Goal: Check status: Check status

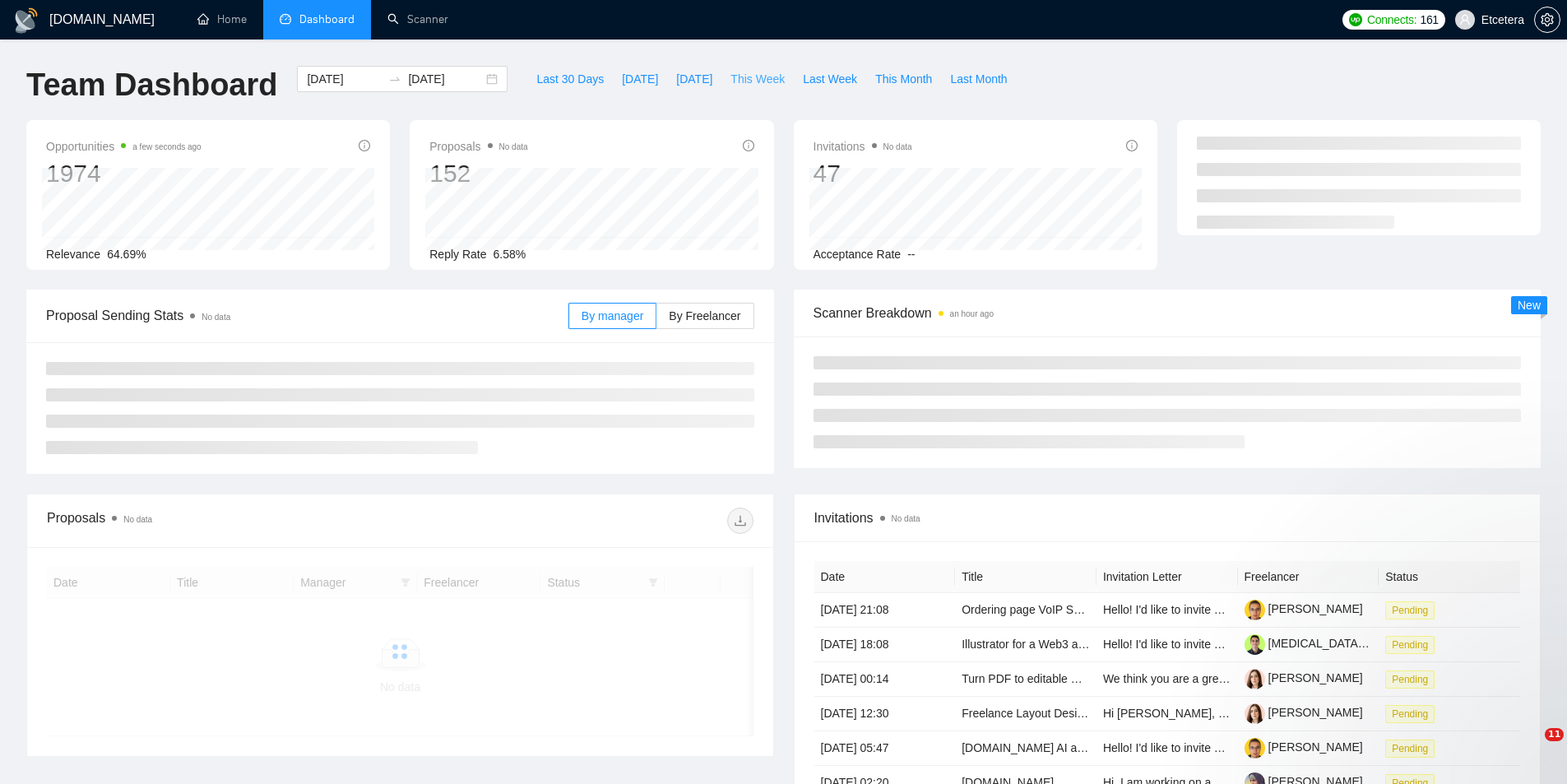
click at [735, 78] on span "This Week" at bounding box center [757, 79] width 54 height 18
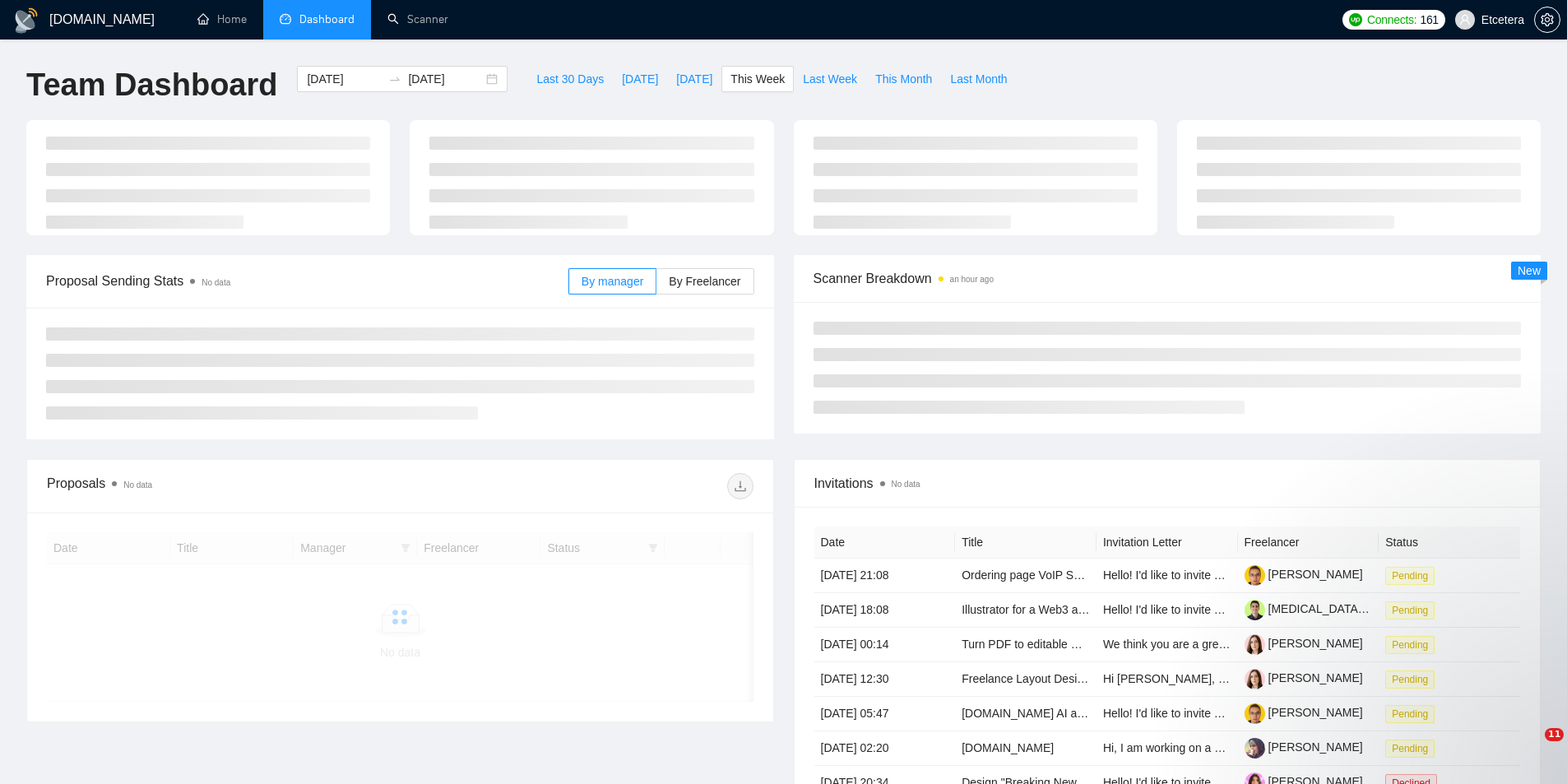
type input "[DATE]"
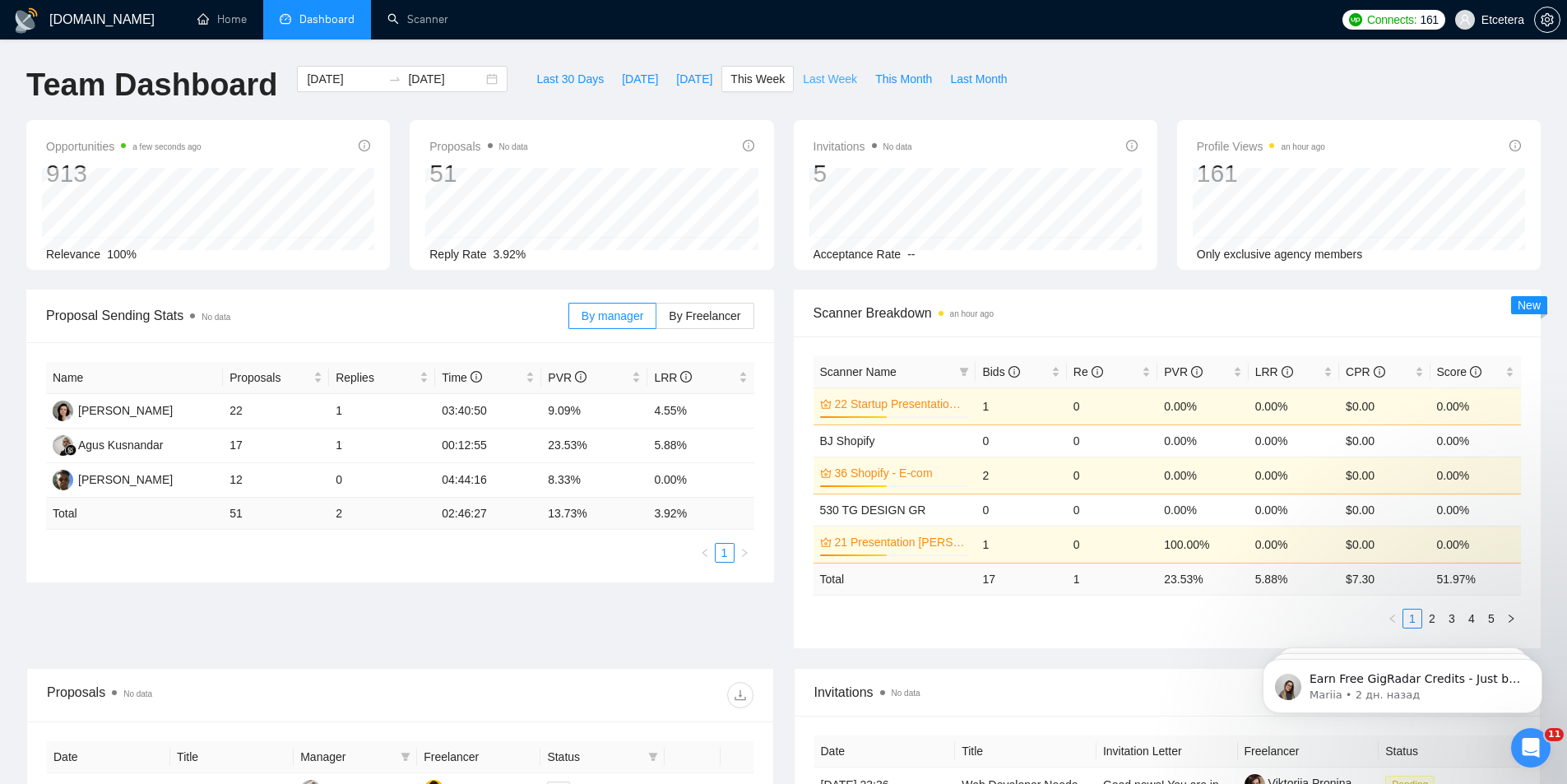
click at [812, 76] on span "Last Week" at bounding box center [830, 79] width 54 height 18
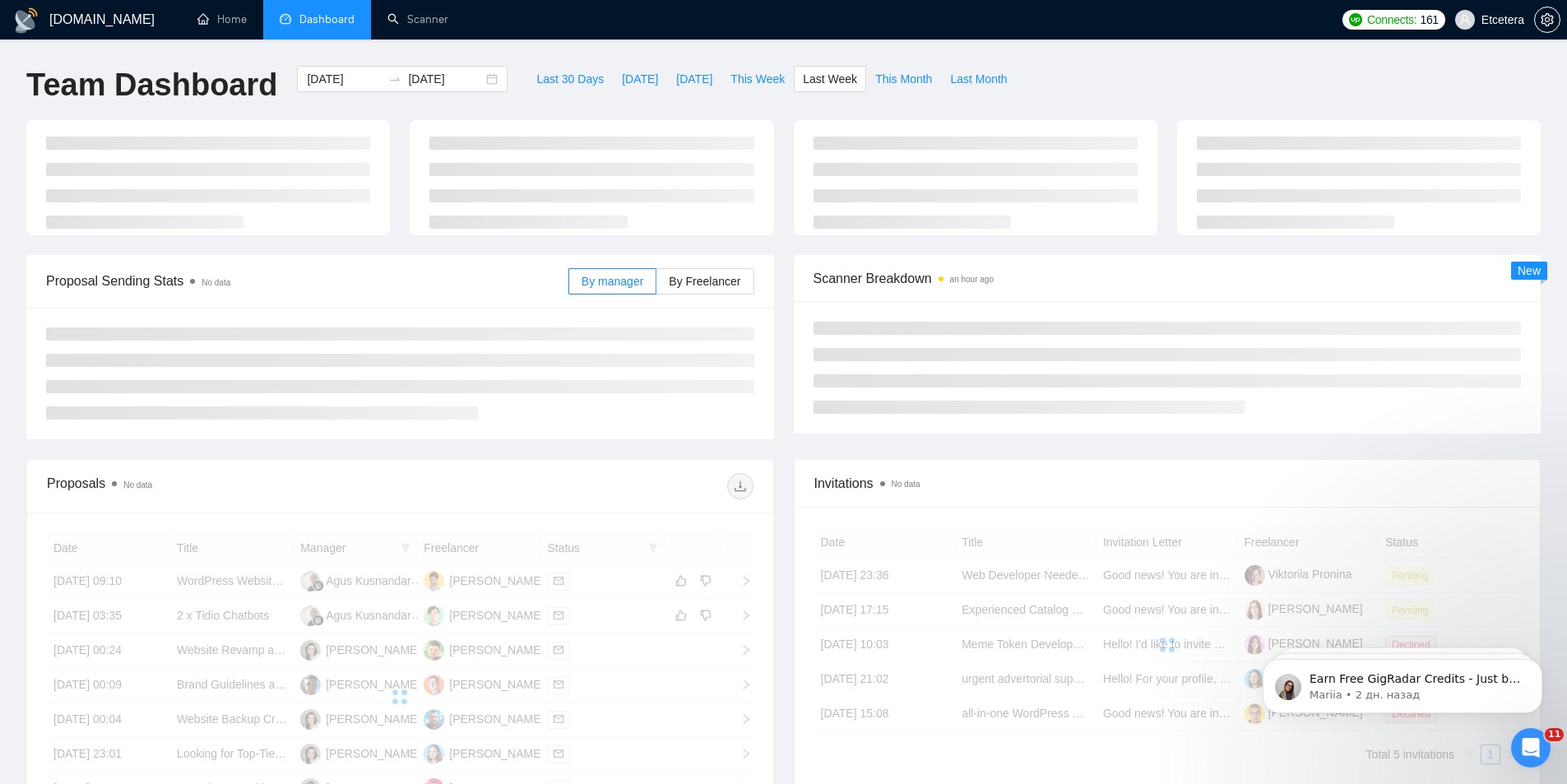
type input "[DATE]"
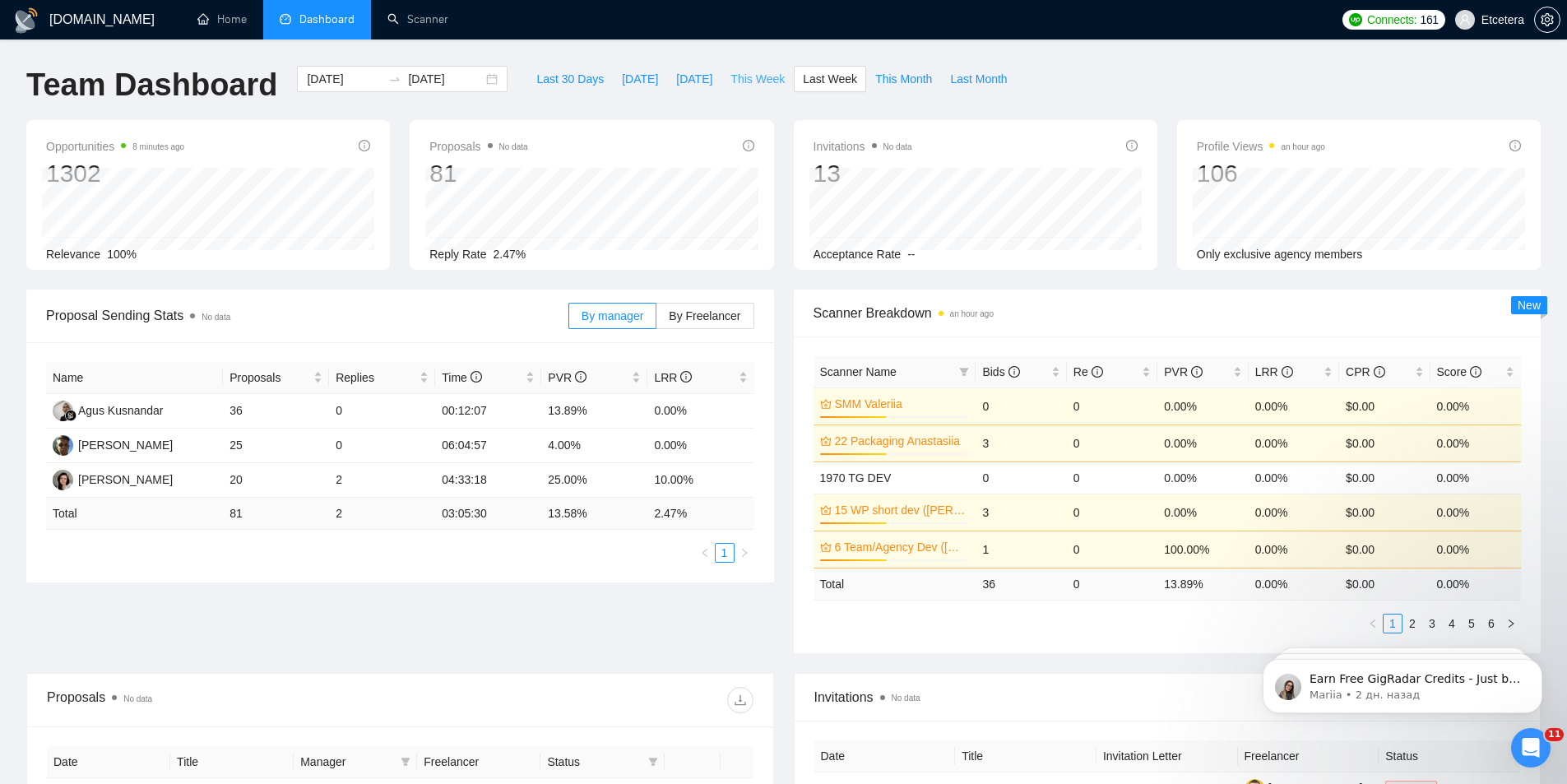
click at [751, 85] on span "This Week" at bounding box center [757, 79] width 54 height 18
type input "[DATE]"
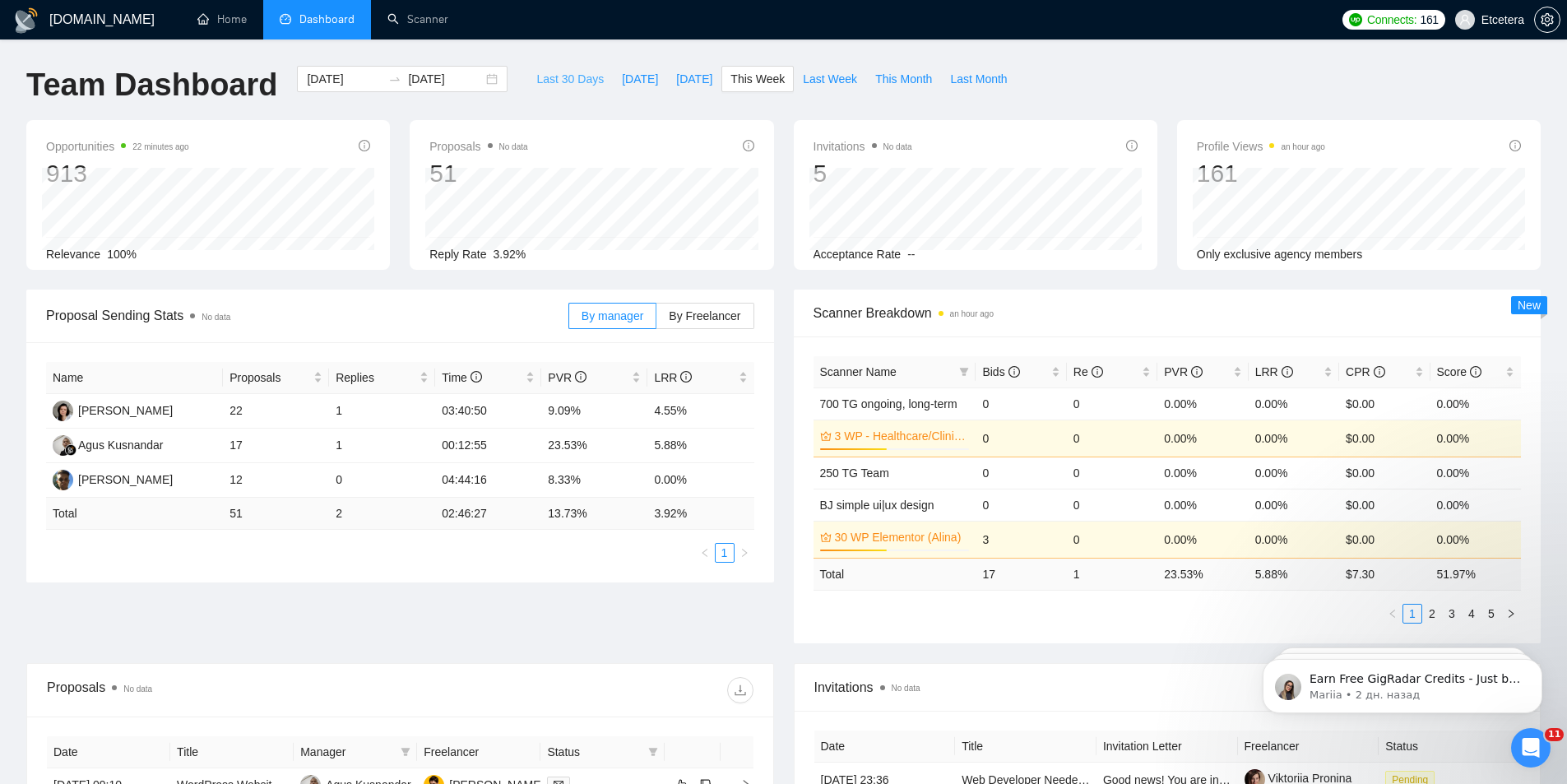
click at [542, 79] on span "Last 30 Days" at bounding box center [570, 79] width 68 height 18
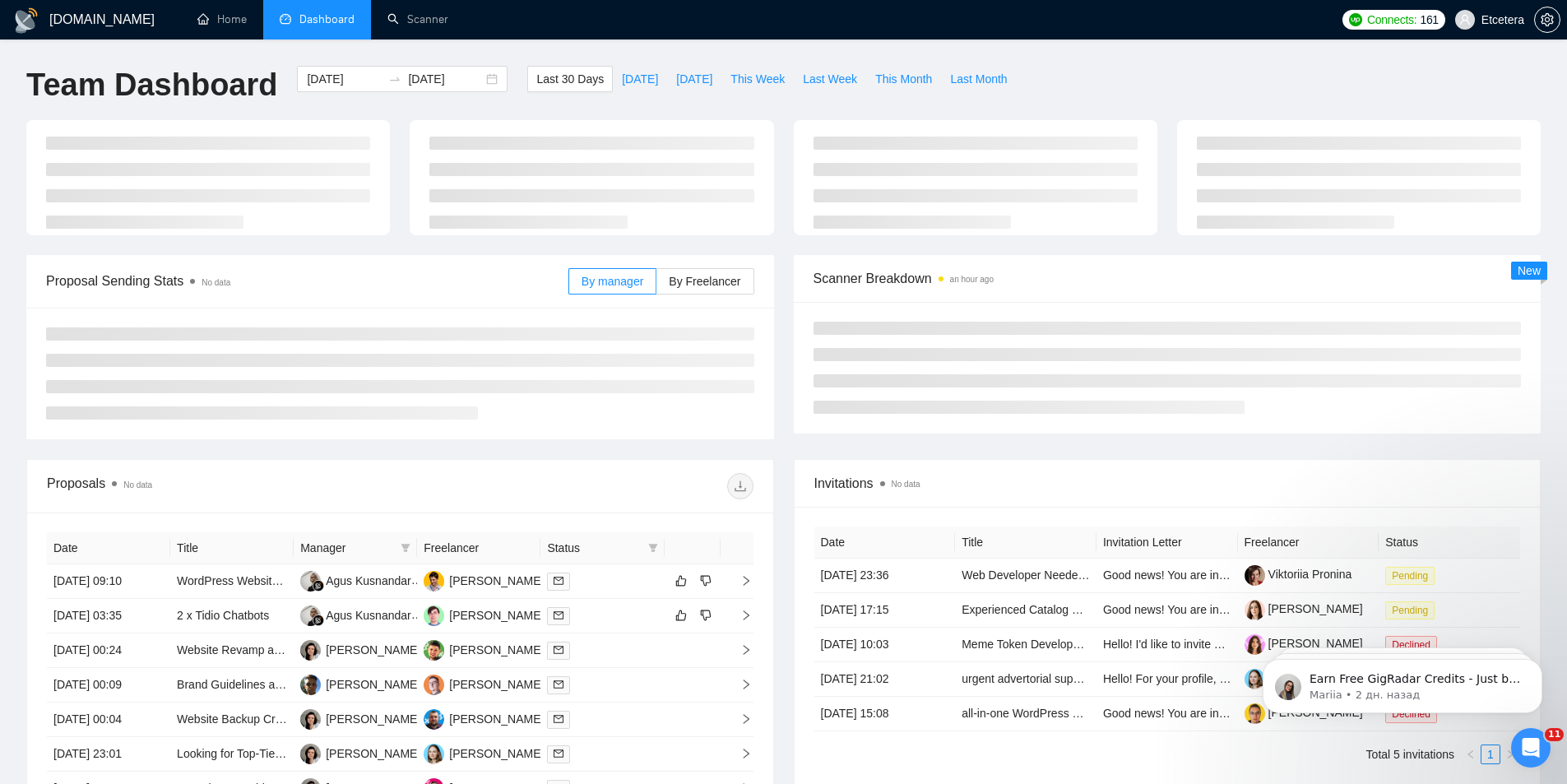
type input "[DATE]"
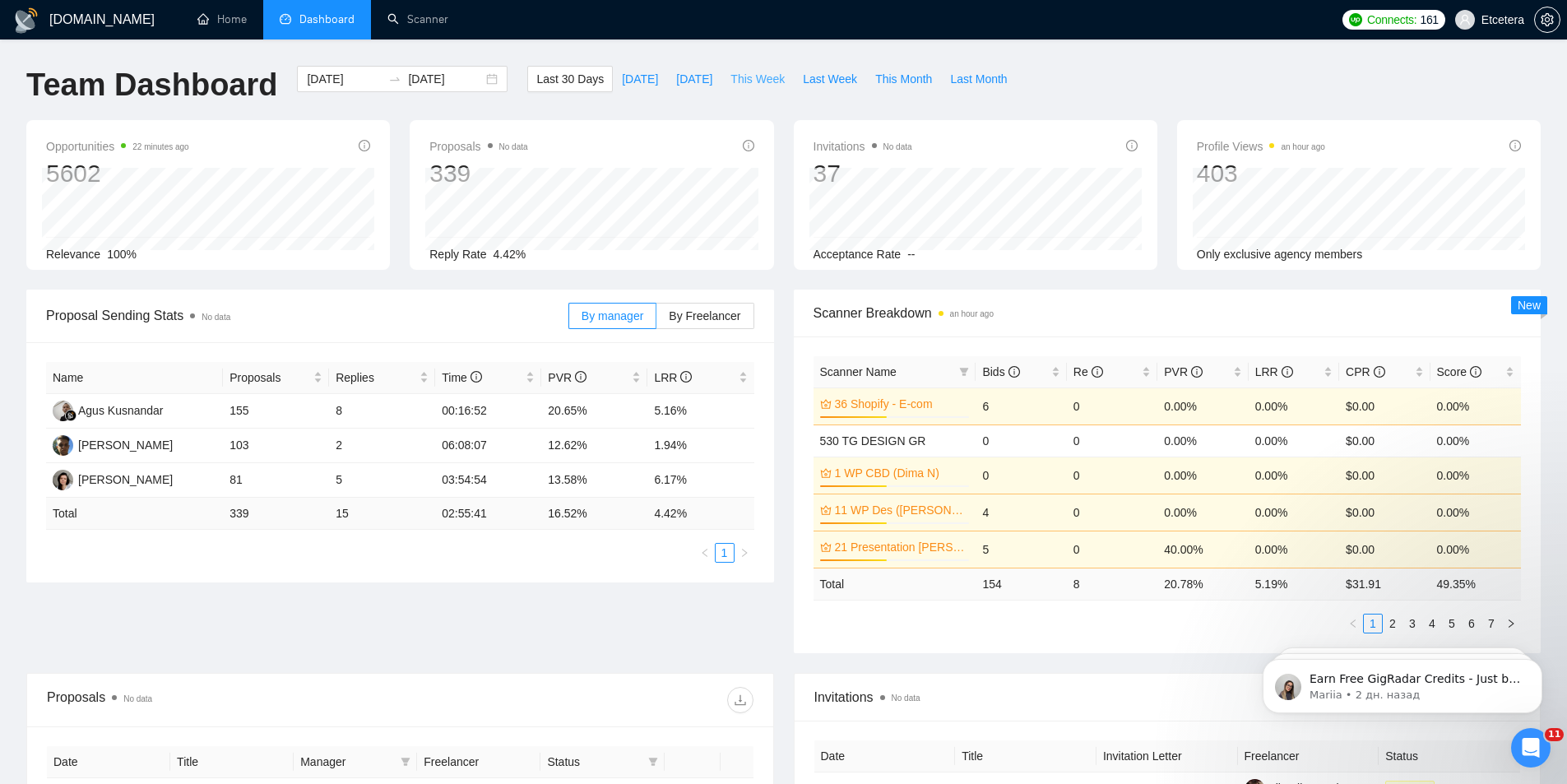
click at [744, 73] on span "This Week" at bounding box center [757, 79] width 54 height 18
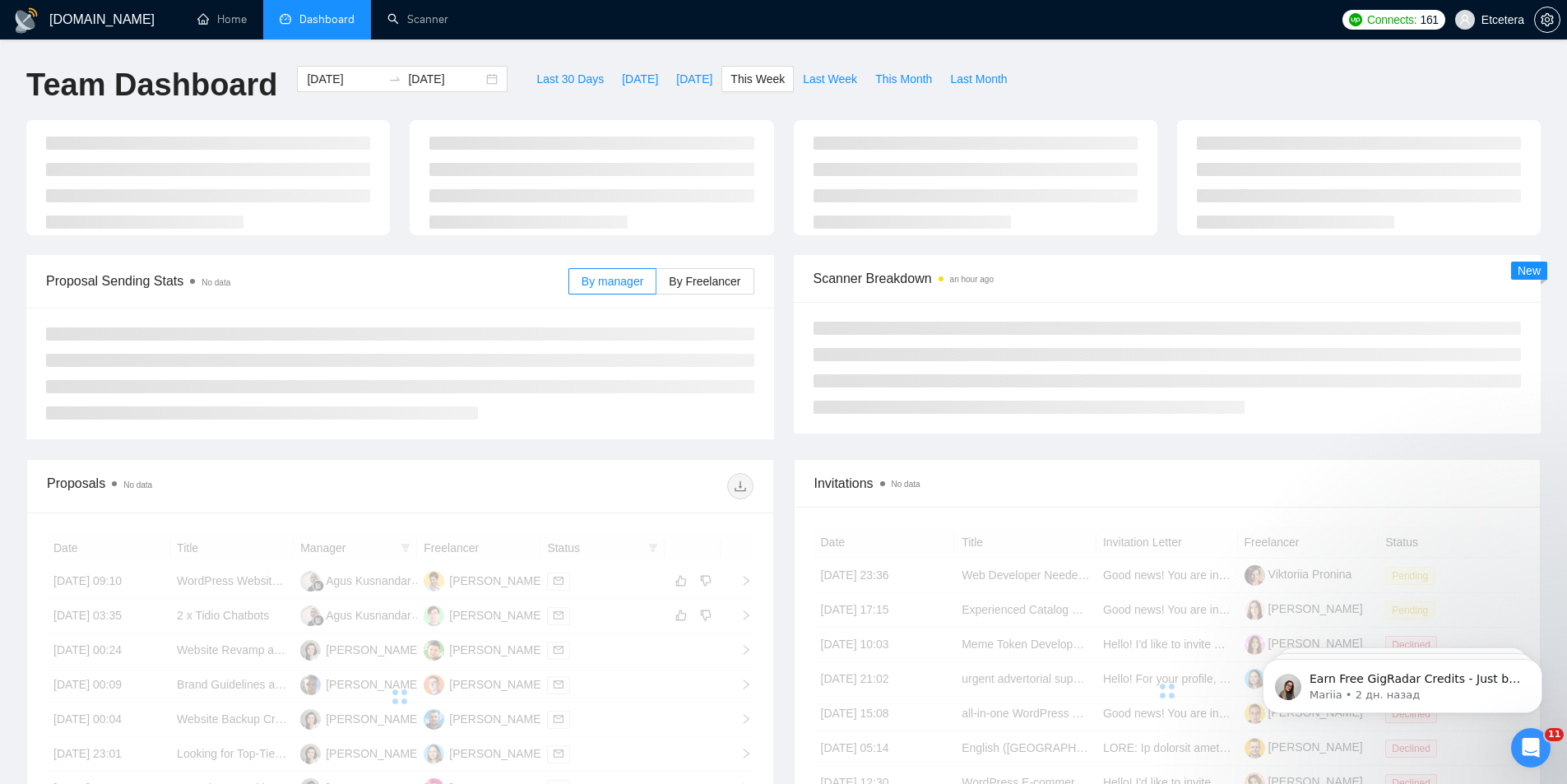
type input "[DATE]"
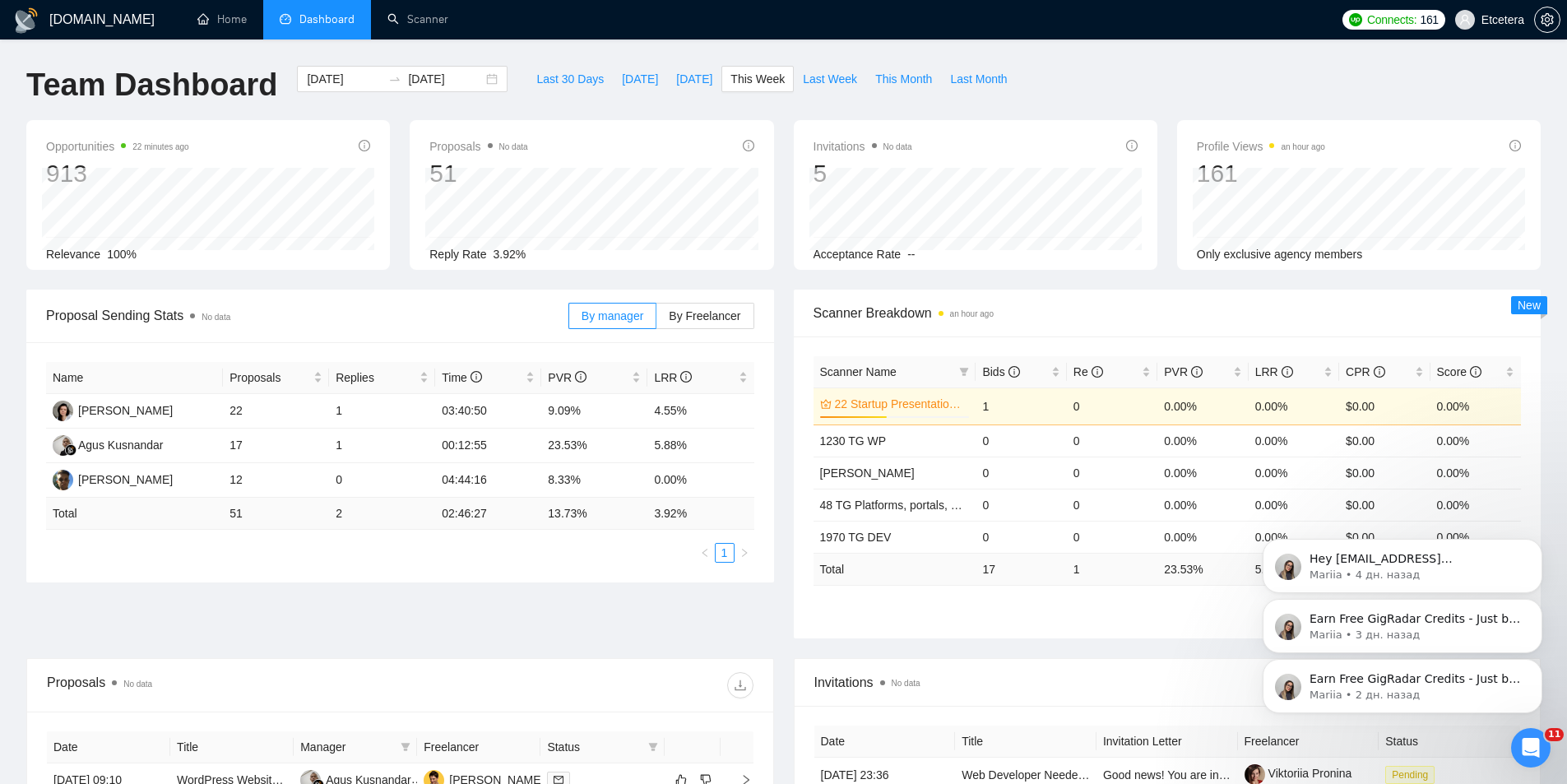
click at [1540, 665] on icon "Dismiss notification" at bounding box center [1538, 664] width 7 height 7
click at [1537, 664] on icon "Dismiss notification" at bounding box center [1538, 663] width 9 height 9
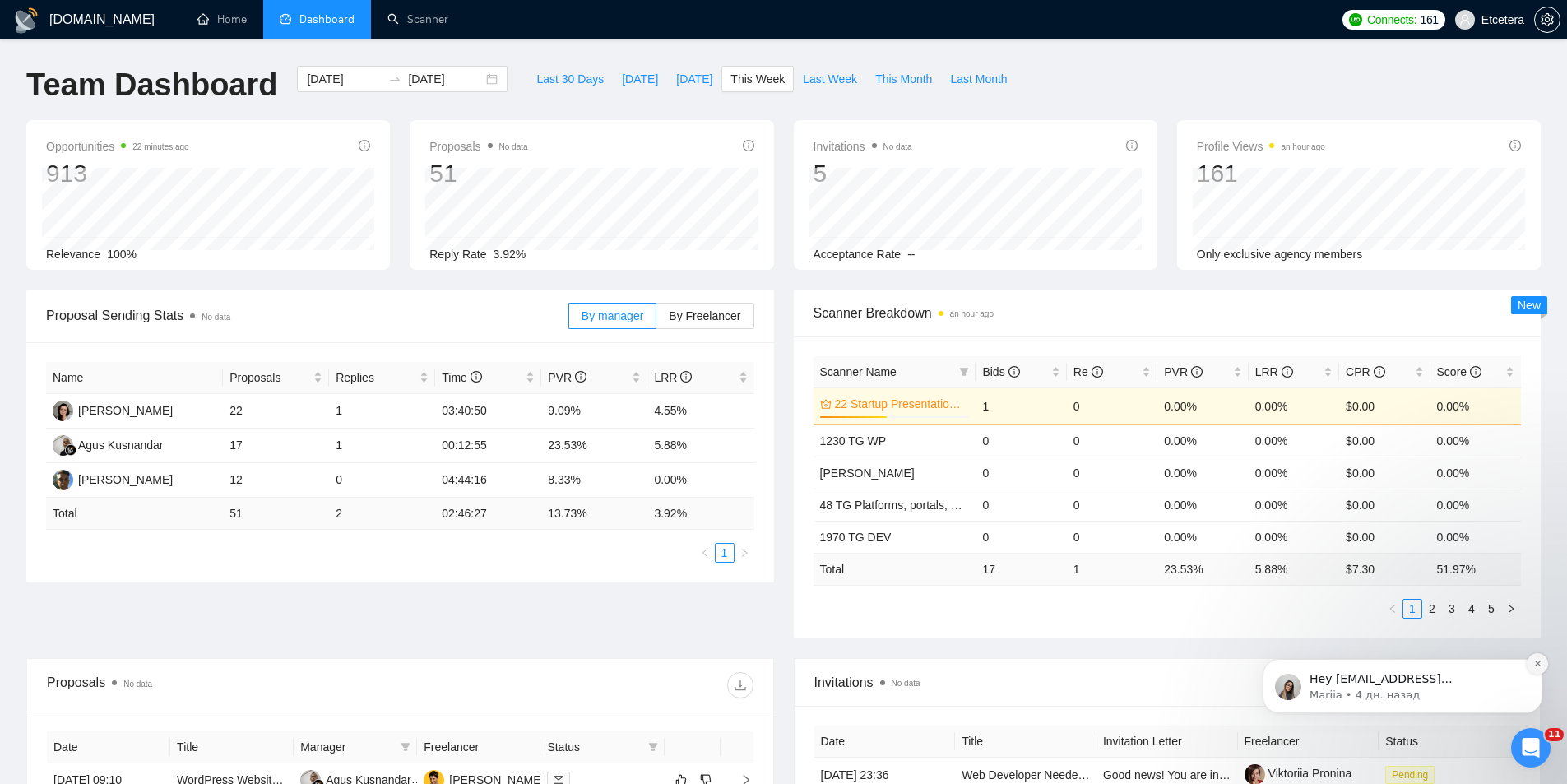
click at [1538, 664] on icon "Dismiss notification" at bounding box center [1538, 663] width 9 height 9
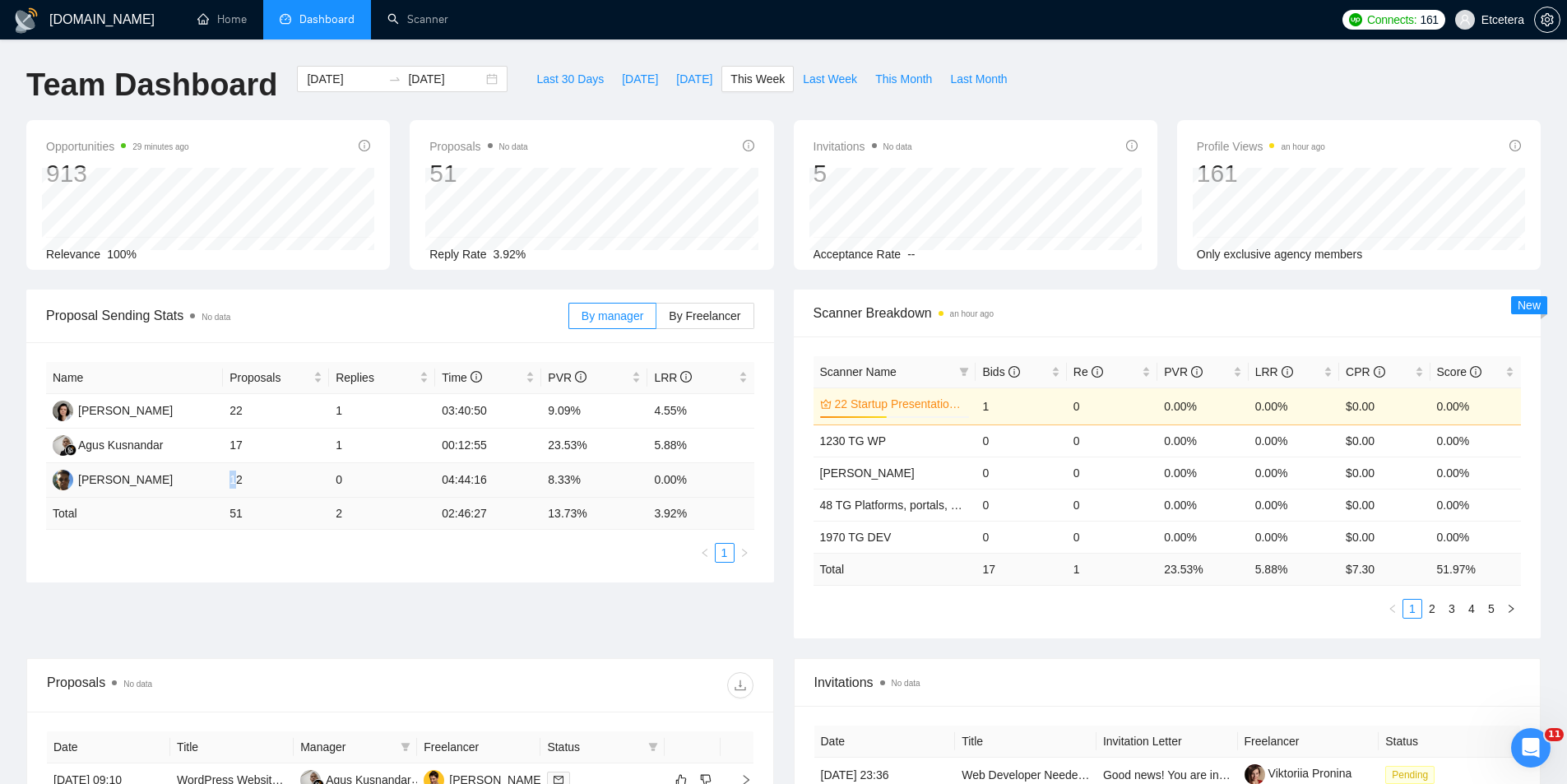
drag, startPoint x: 228, startPoint y: 480, endPoint x: 240, endPoint y: 480, distance: 12.0
click at [240, 480] on td "12" at bounding box center [276, 481] width 106 height 34
click at [243, 592] on div "Proposal Sending Stats No data By manager By Freelancer Name Proposals Replies …" at bounding box center [784, 473] width 1534 height 369
drag, startPoint x: 231, startPoint y: 481, endPoint x: 249, endPoint y: 486, distance: 18.7
click at [246, 485] on td "12" at bounding box center [276, 481] width 106 height 34
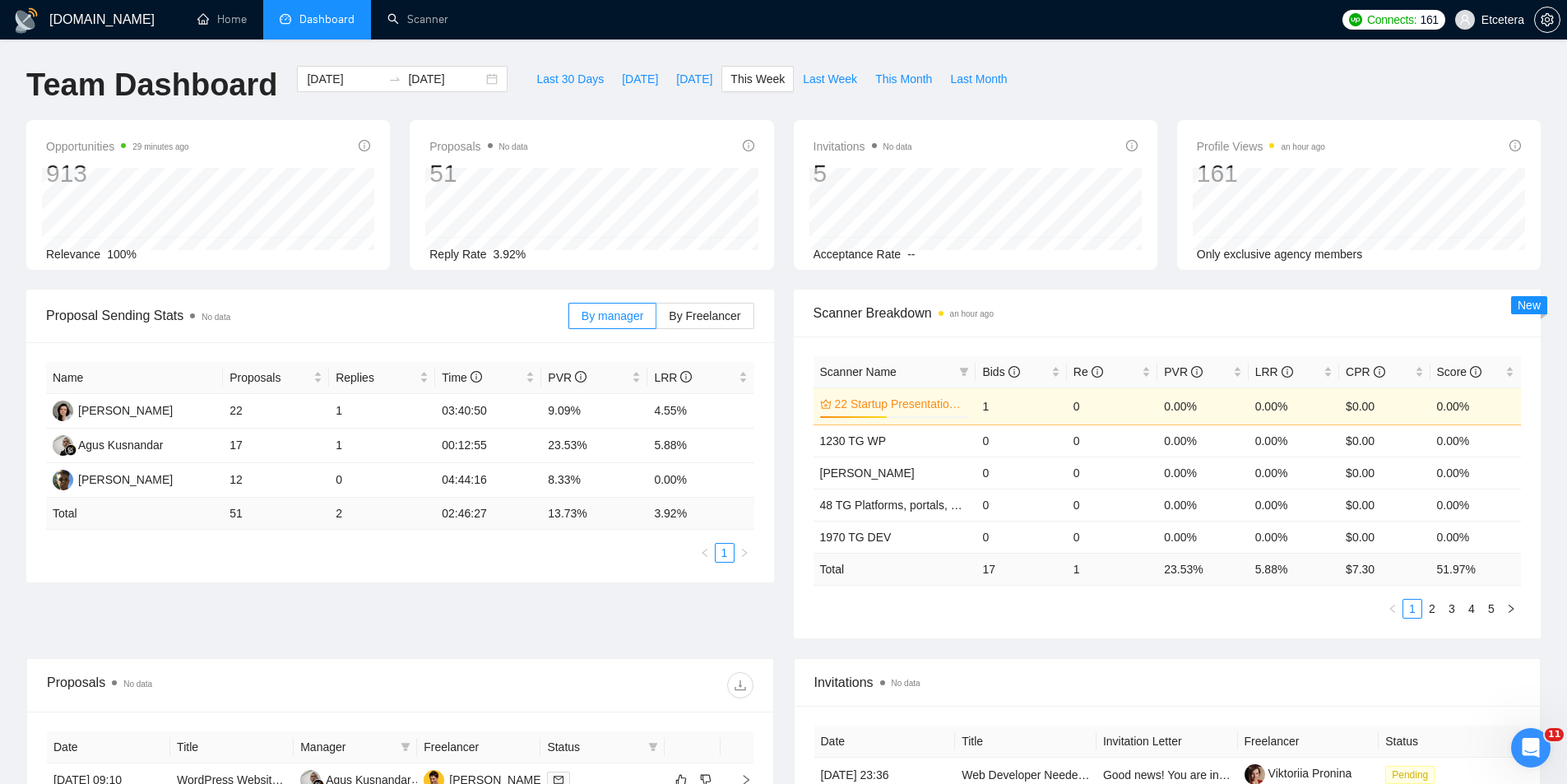
click at [270, 584] on div "Proposal Sending Stats No data By manager By Freelancer Name Proposals Replies …" at bounding box center [784, 473] width 1534 height 369
drag, startPoint x: 232, startPoint y: 476, endPoint x: 248, endPoint y: 483, distance: 17.5
click at [245, 481] on td "12" at bounding box center [276, 481] width 106 height 34
click at [249, 574] on div "Name Proposals Replies Time PVR LRR [PERSON_NAME] 22 1 03:40:50 9.09% 4.55% Agu…" at bounding box center [399, 462] width 747 height 240
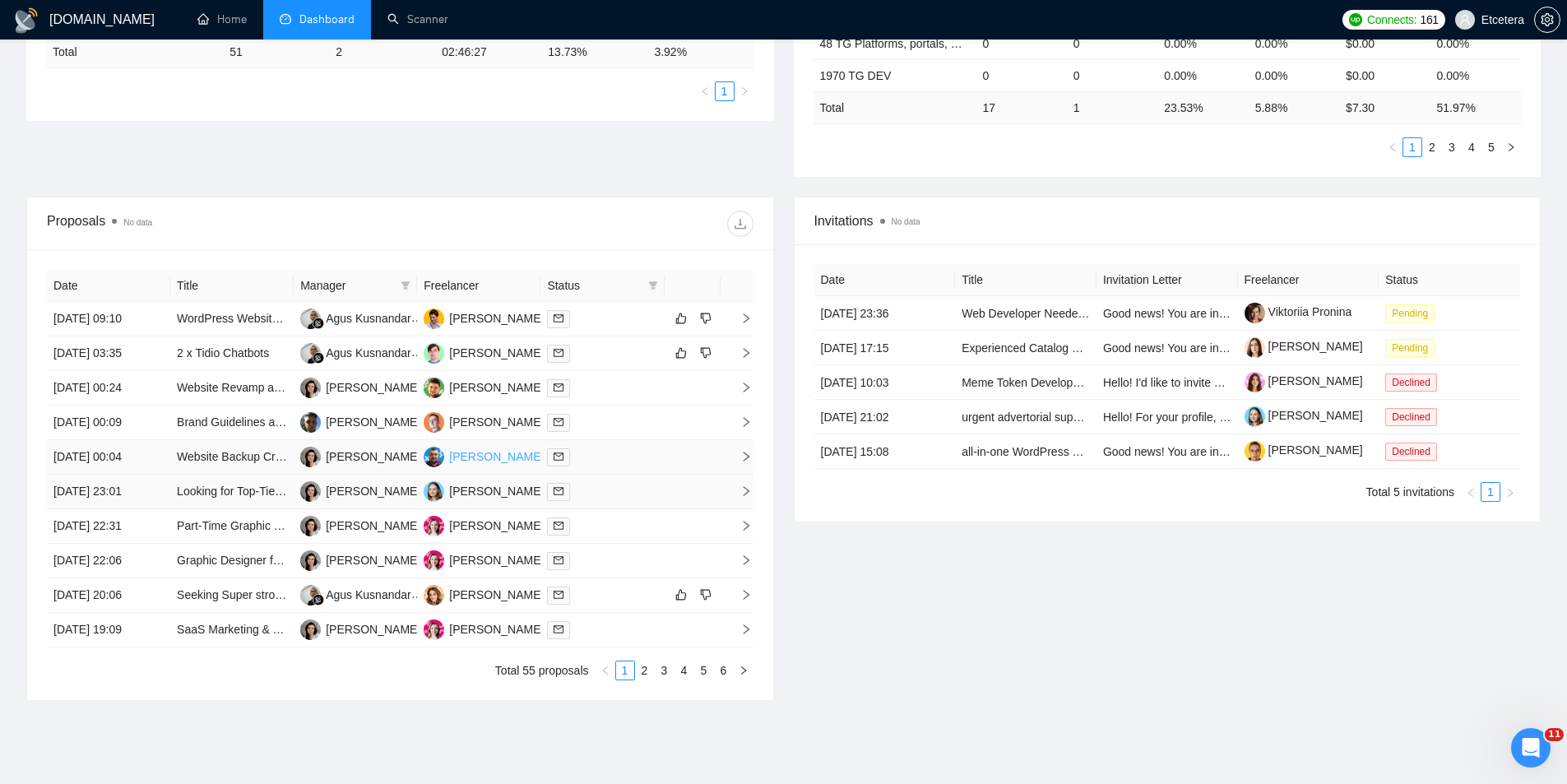
scroll to position [493, 0]
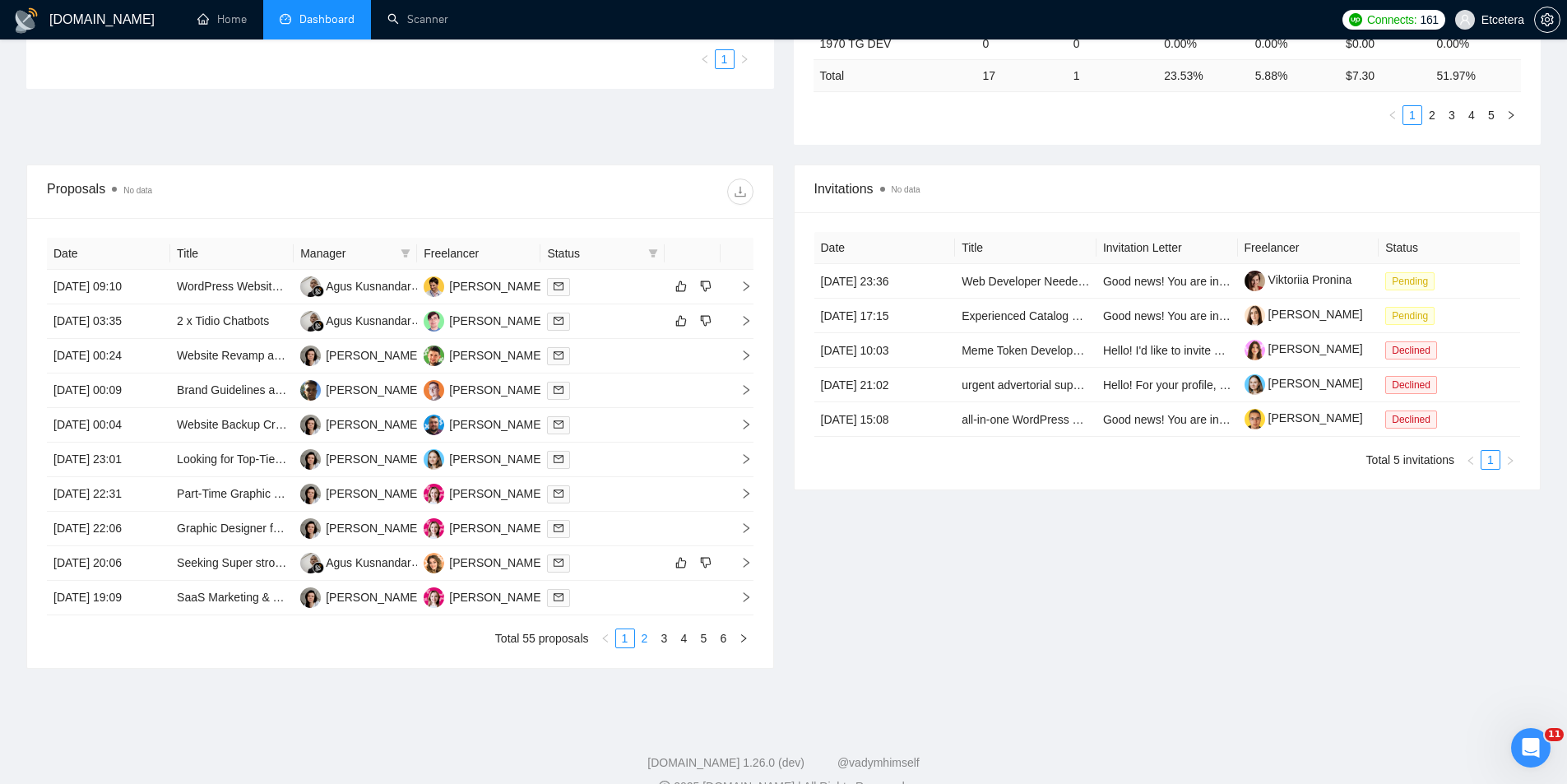
click at [645, 639] on link "2" at bounding box center [645, 638] width 18 height 18
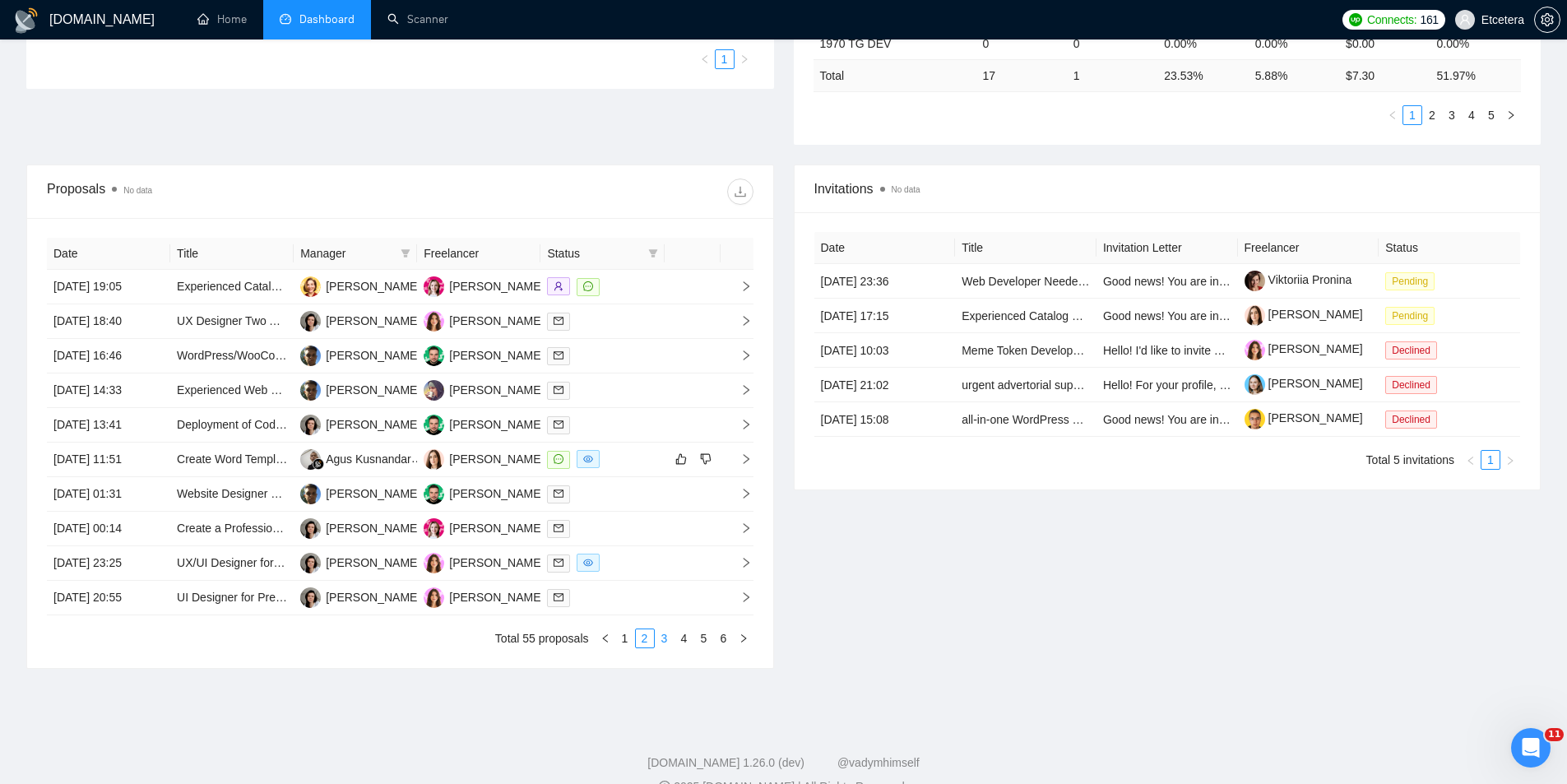
click at [662, 639] on link "3" at bounding box center [665, 638] width 18 height 18
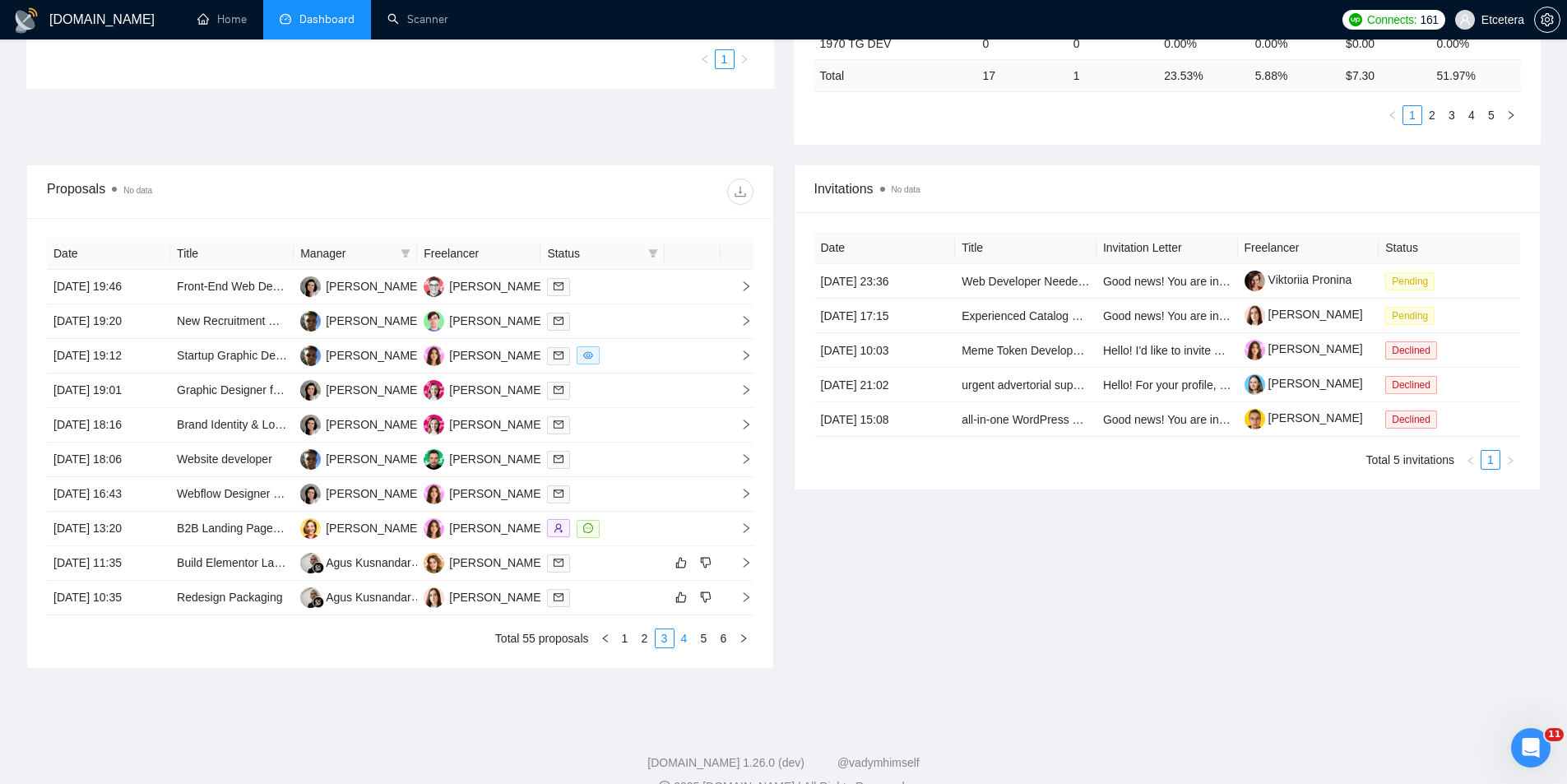
click at [687, 636] on link "4" at bounding box center [684, 638] width 18 height 18
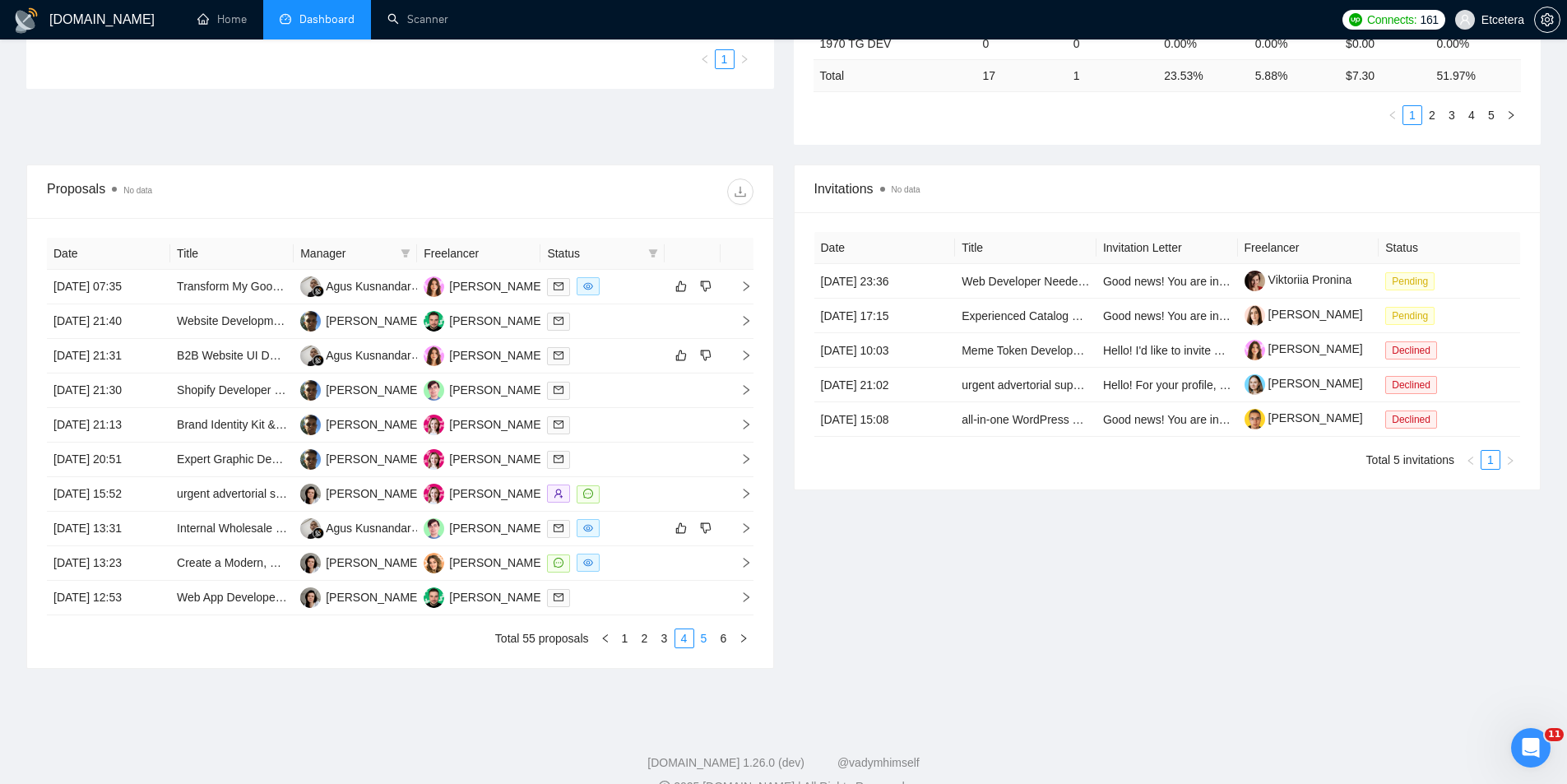
click at [695, 642] on link "5" at bounding box center [704, 638] width 18 height 18
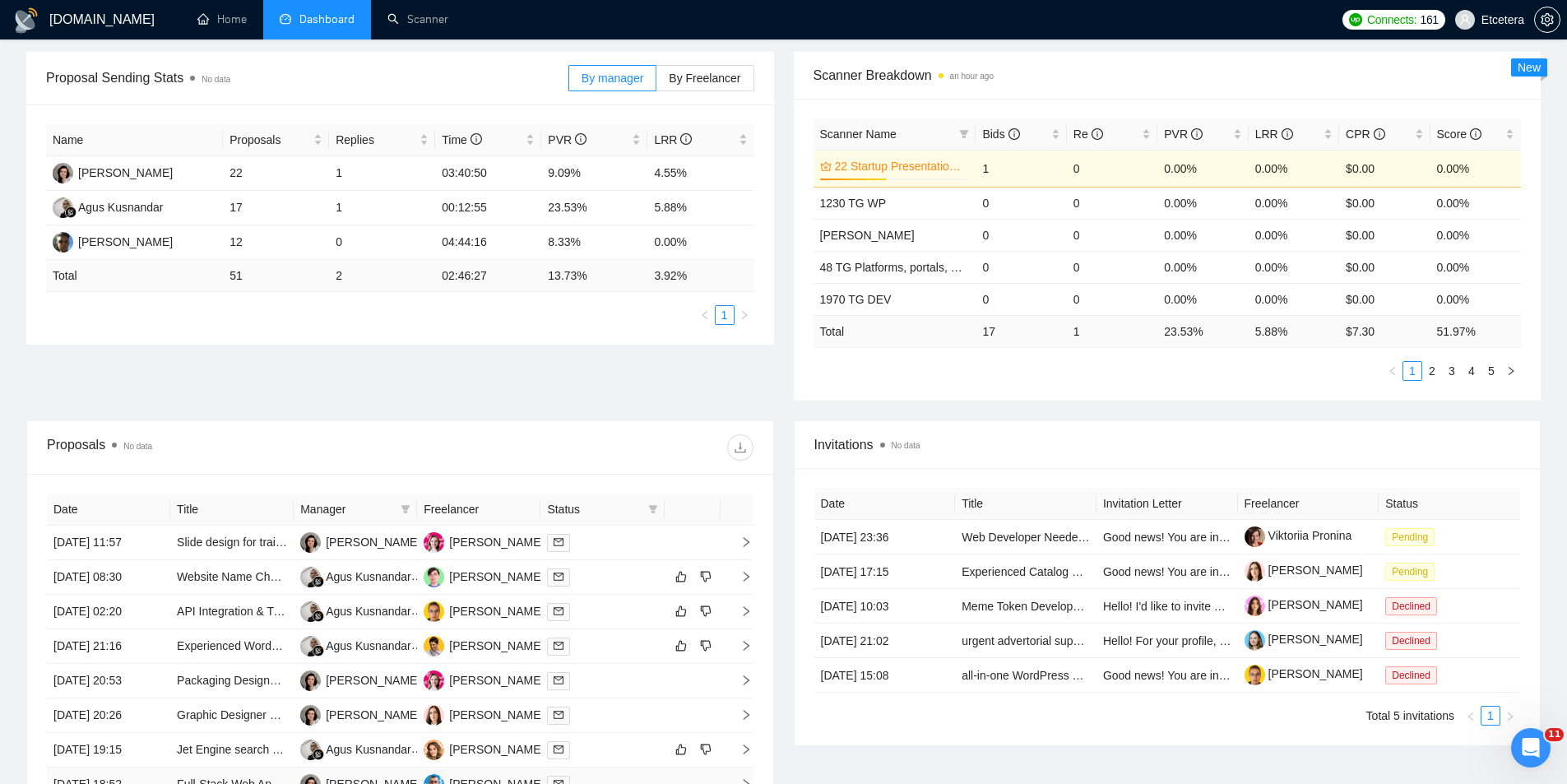
scroll to position [493, 0]
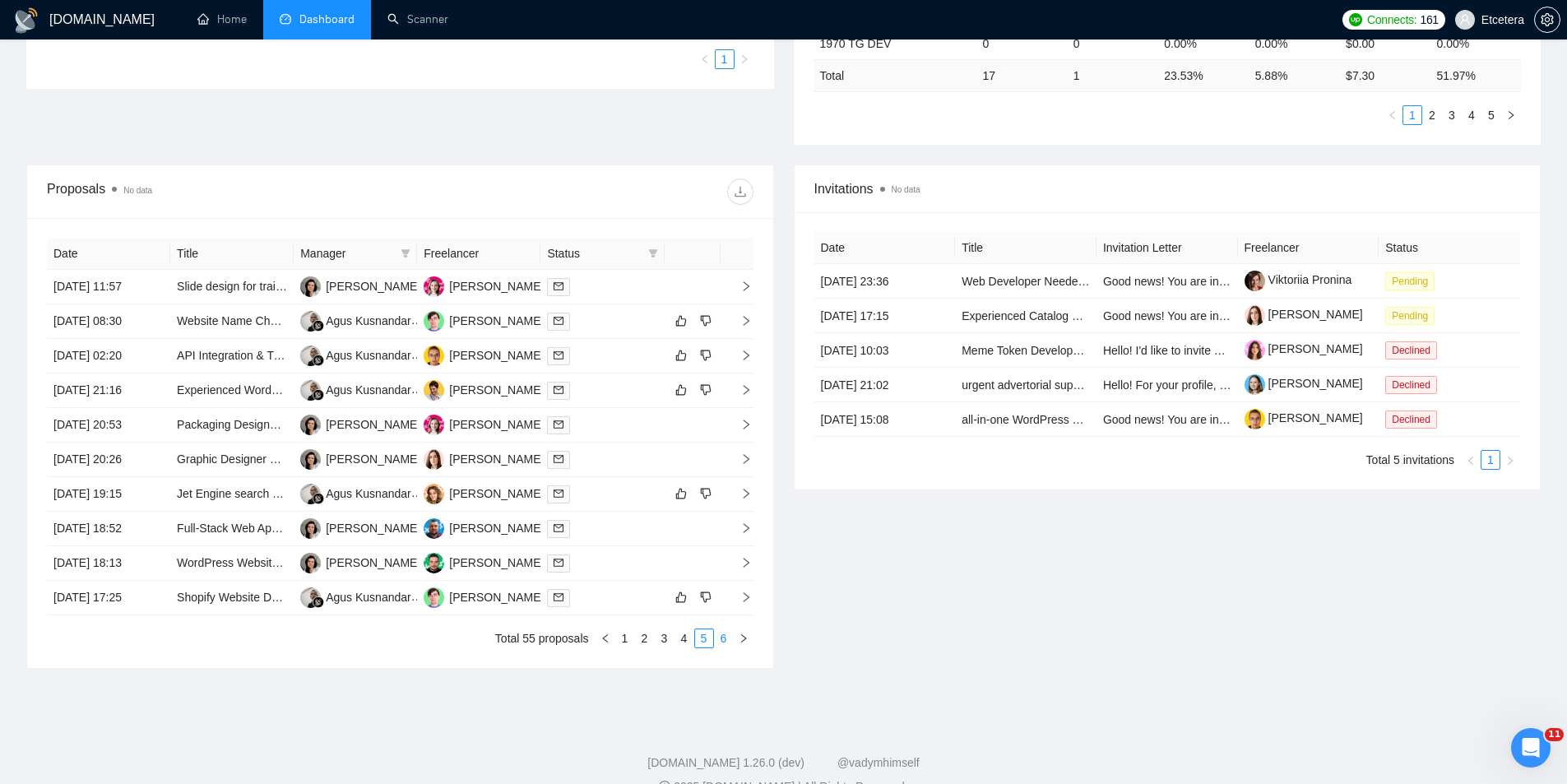
click at [723, 636] on link "6" at bounding box center [724, 638] width 18 height 18
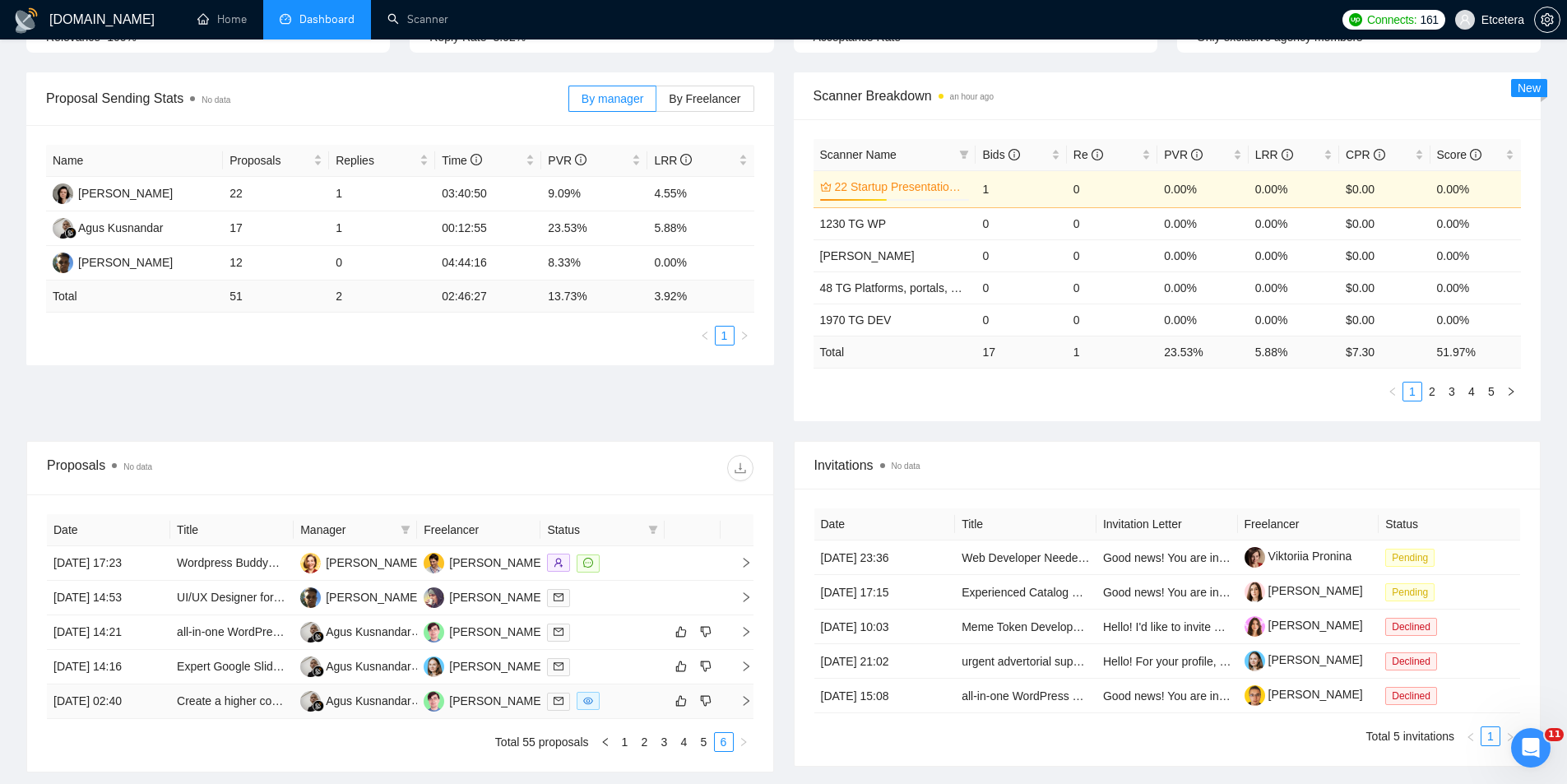
scroll to position [247, 0]
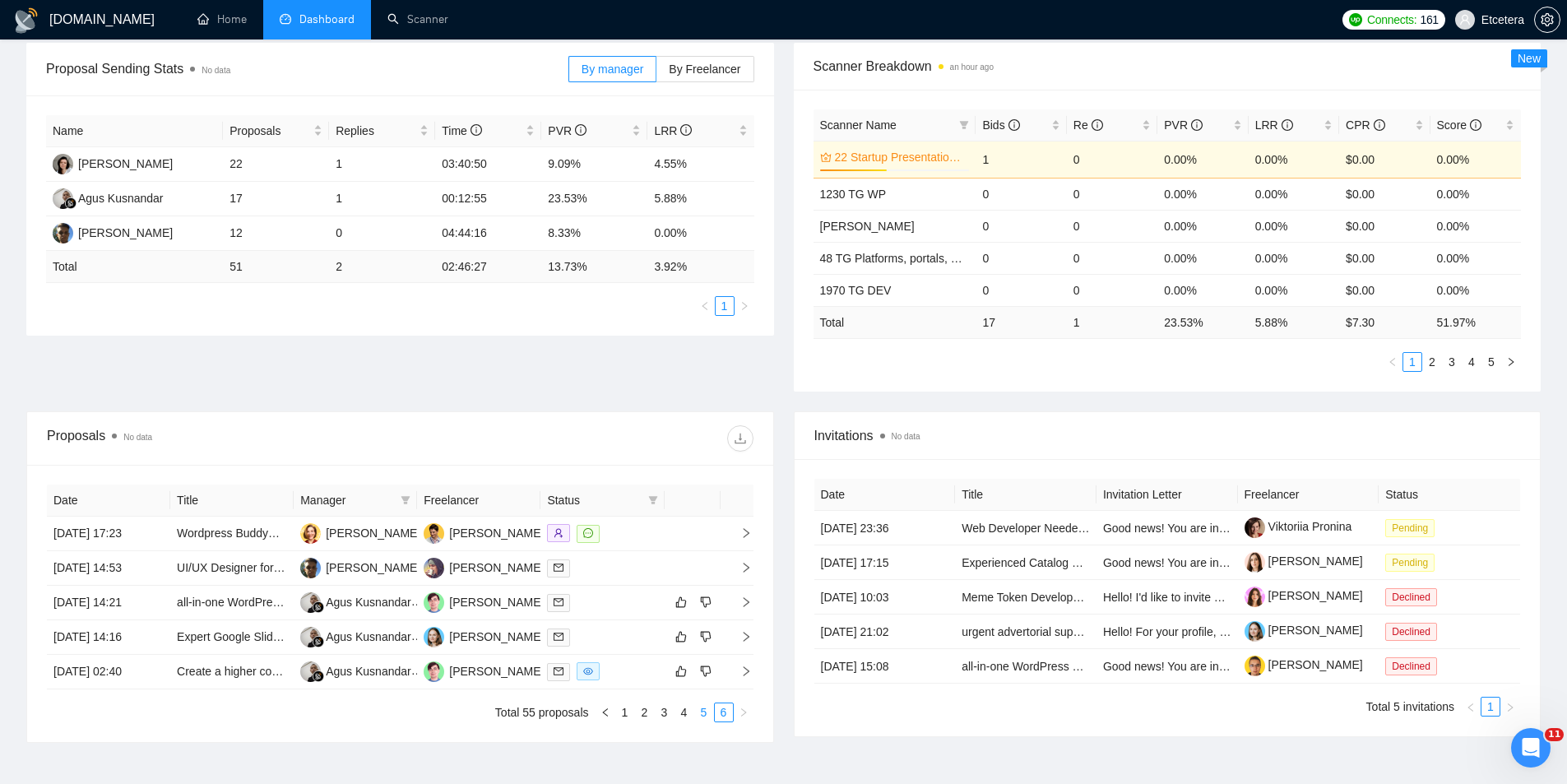
click at [702, 710] on link "5" at bounding box center [704, 712] width 18 height 18
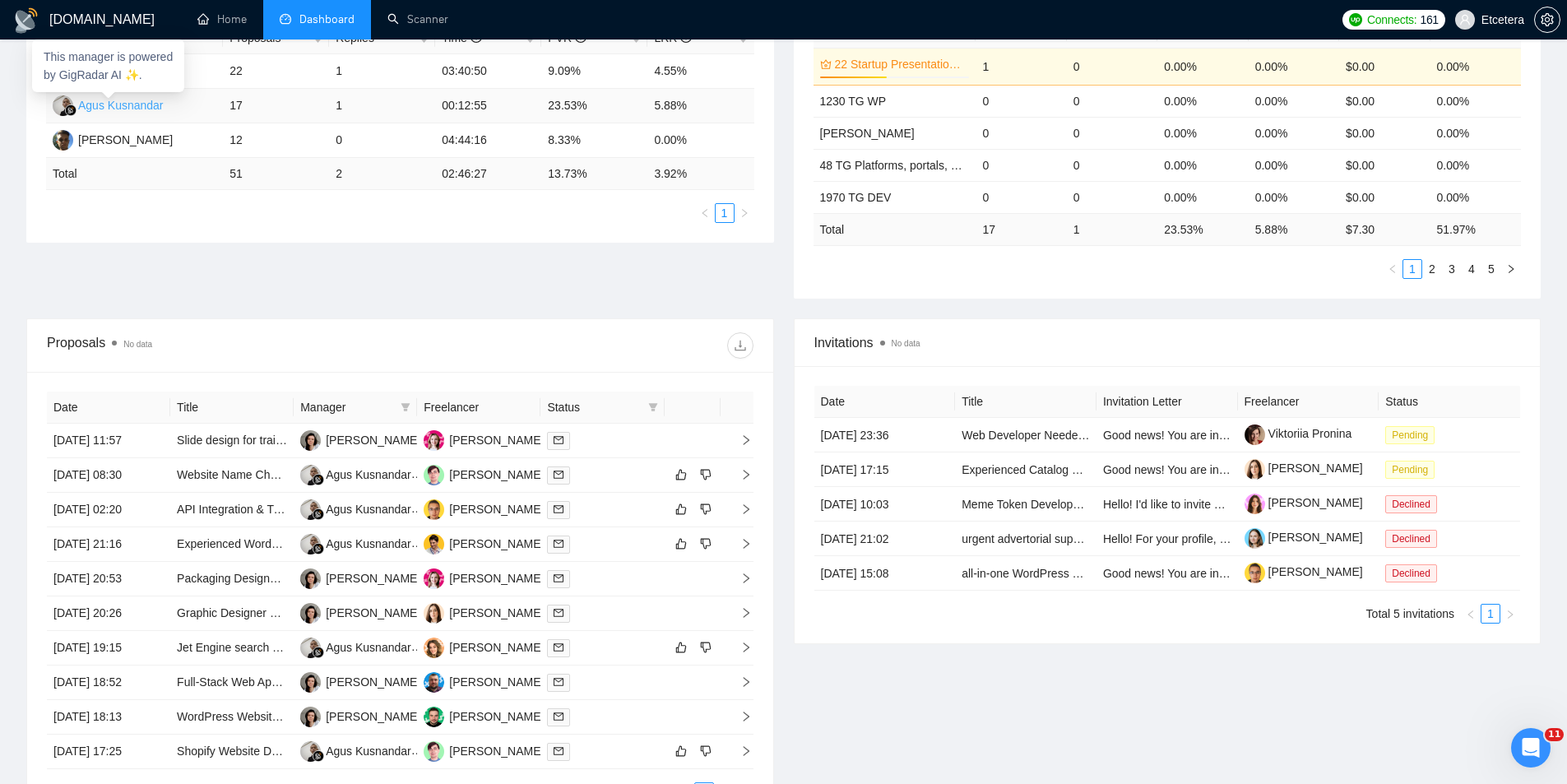
scroll to position [525, 0]
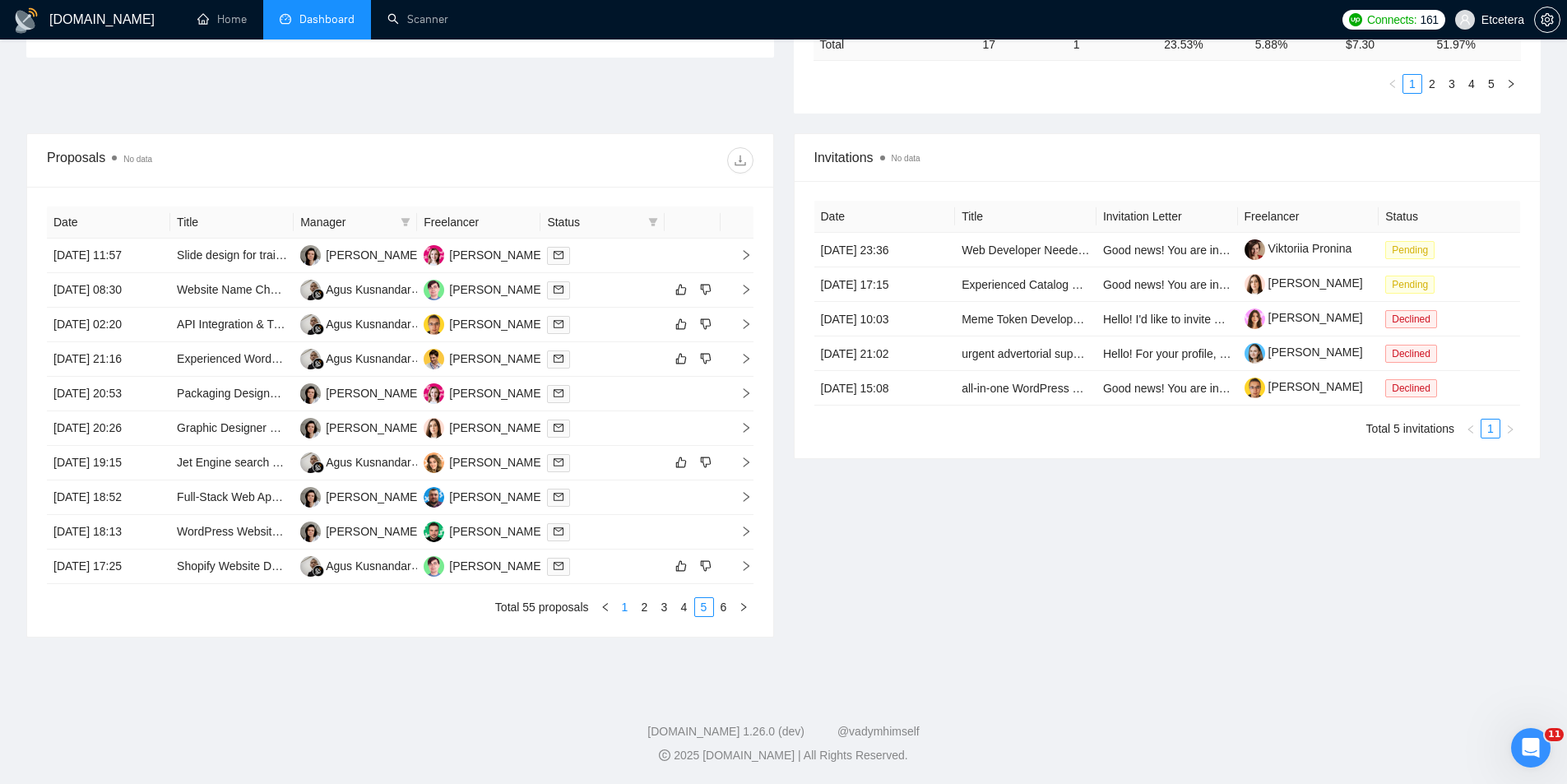
click at [624, 608] on link "1" at bounding box center [625, 607] width 18 height 18
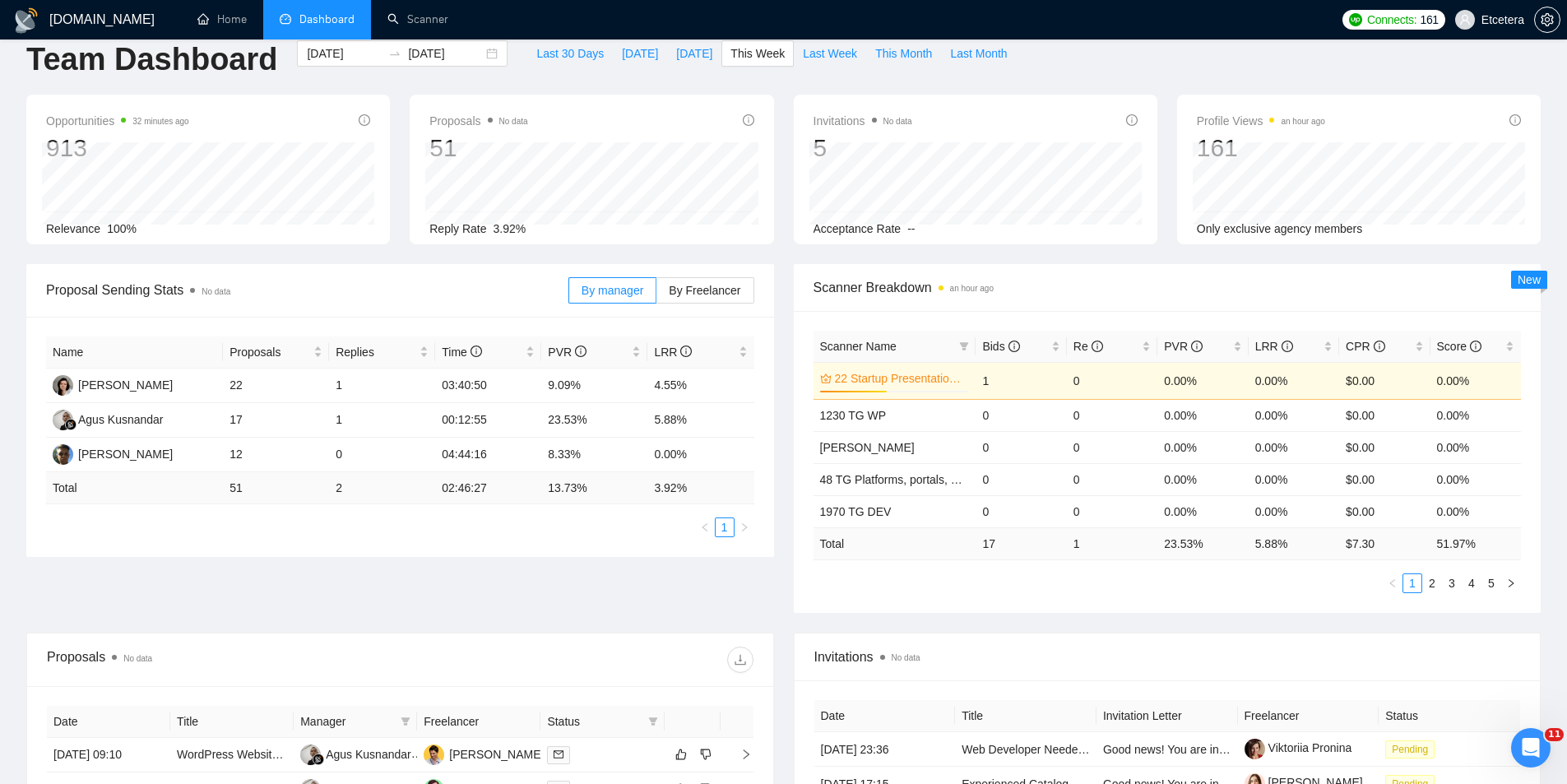
scroll to position [0, 0]
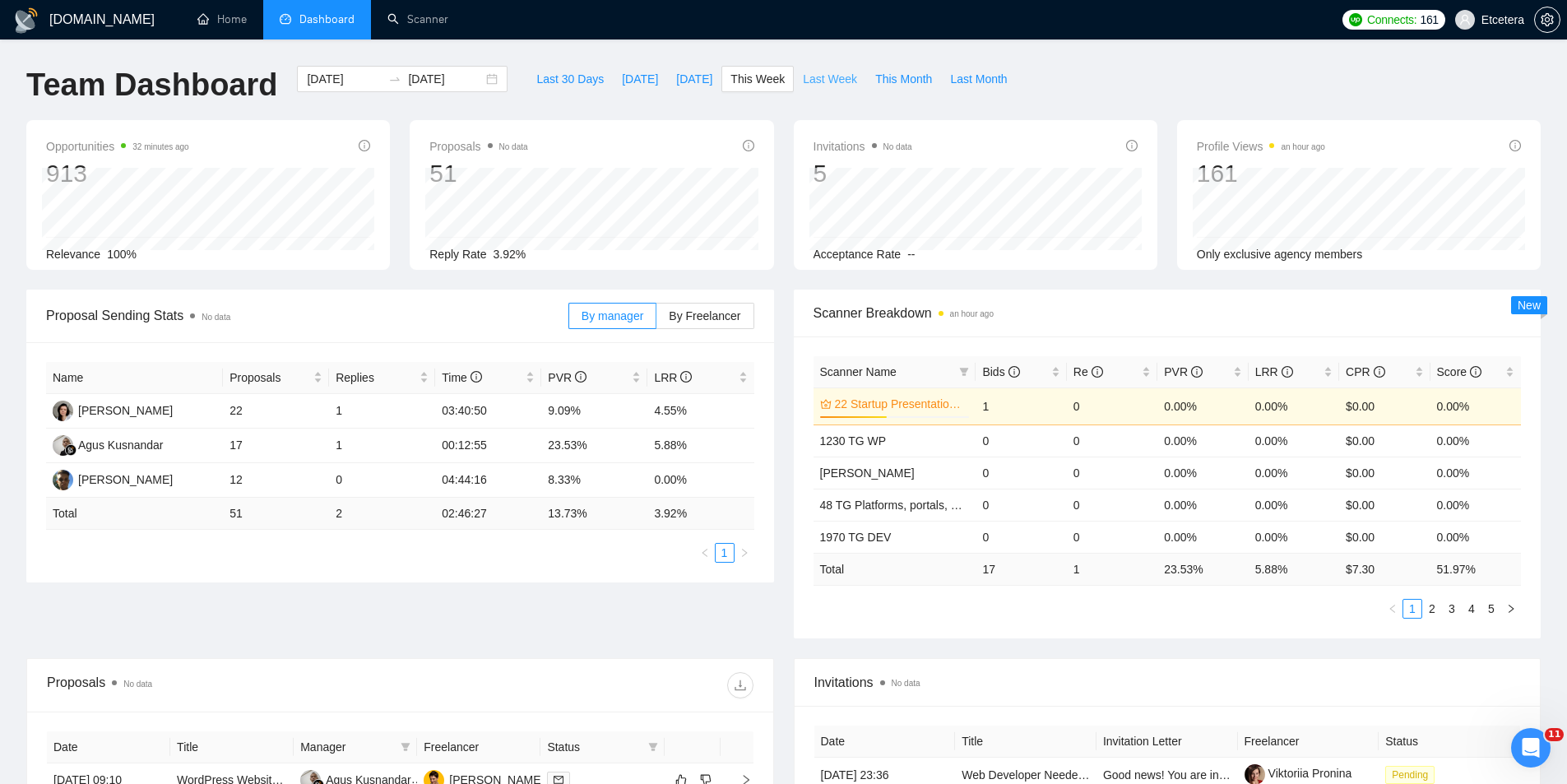
click at [798, 89] on button "Last Week" at bounding box center [830, 79] width 72 height 26
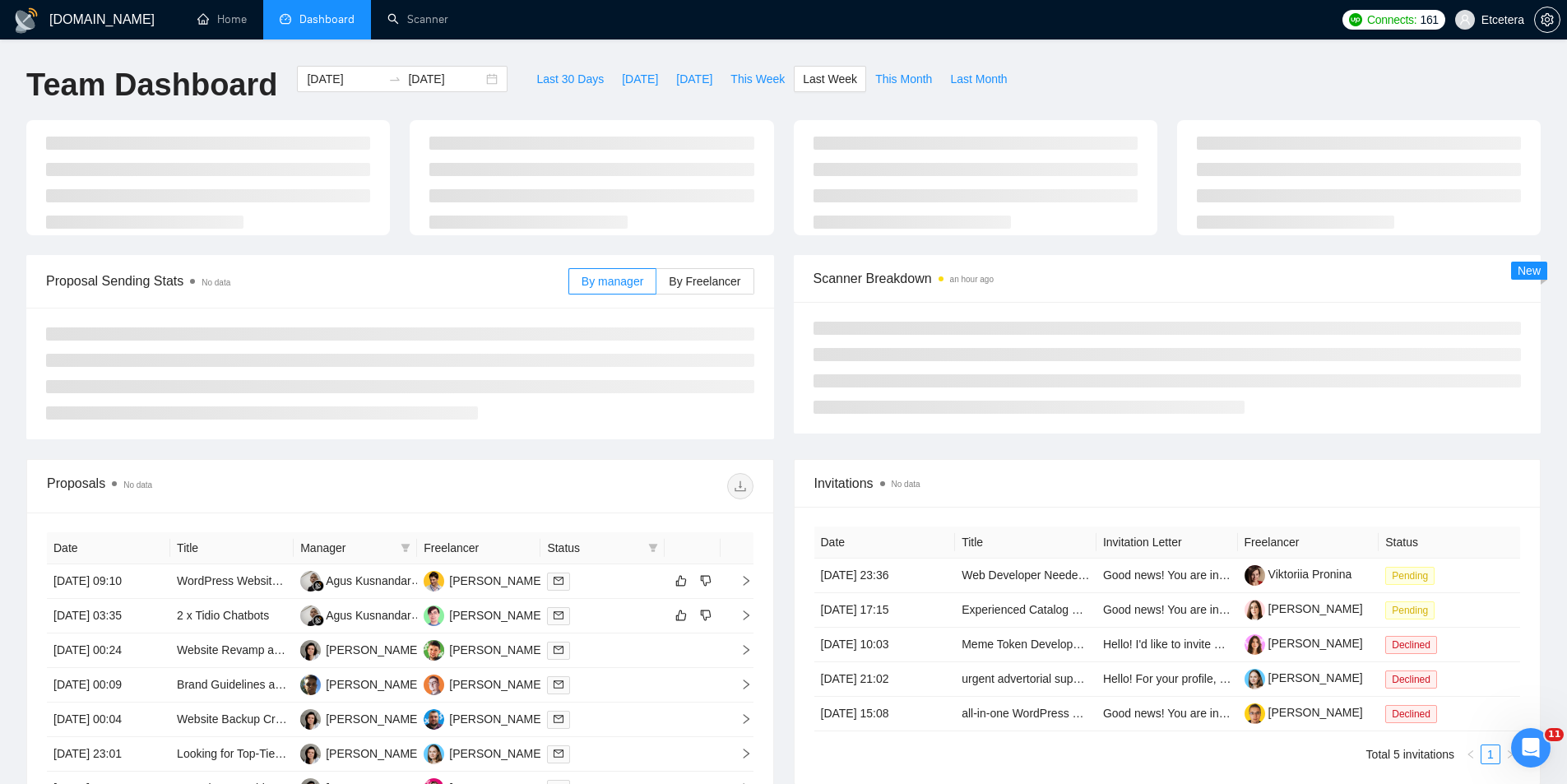
type input "[DATE]"
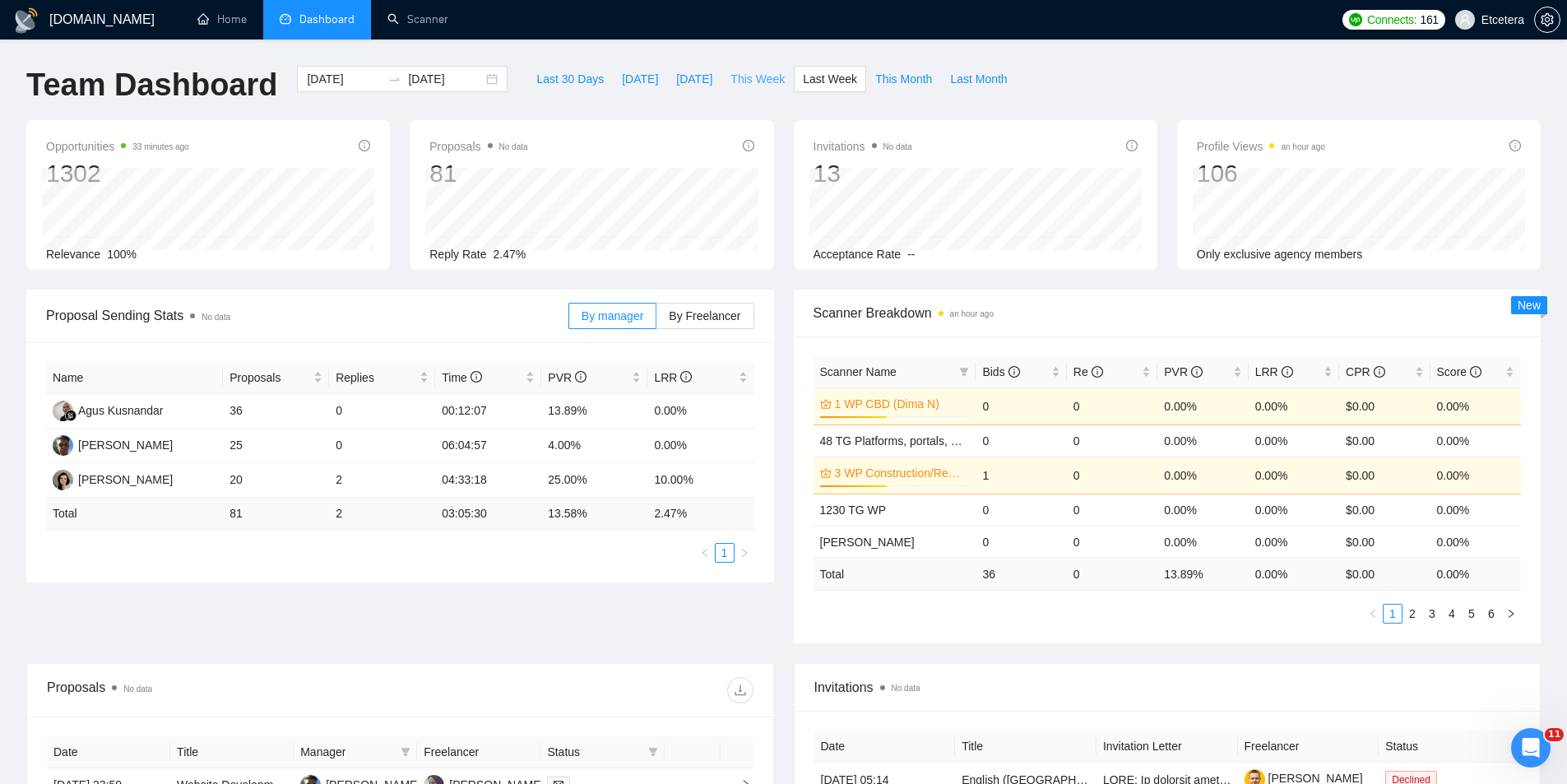
click at [730, 74] on span "This Week" at bounding box center [757, 79] width 54 height 18
type input "[DATE]"
